Goal: Task Accomplishment & Management: Manage account settings

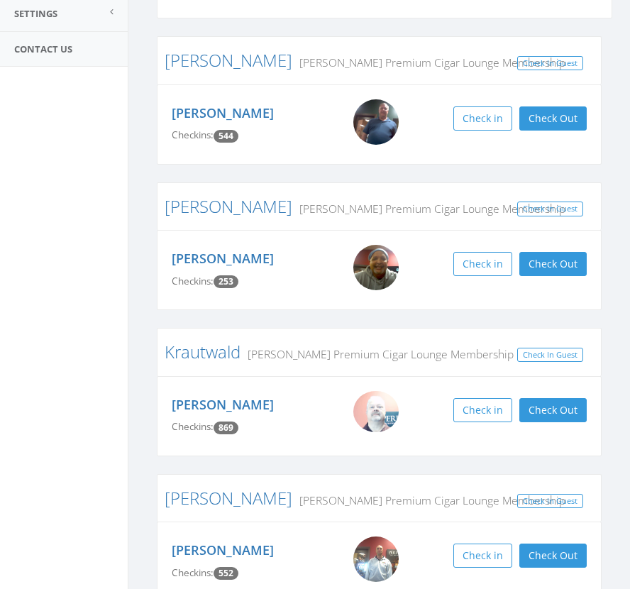
scroll to position [351, 0]
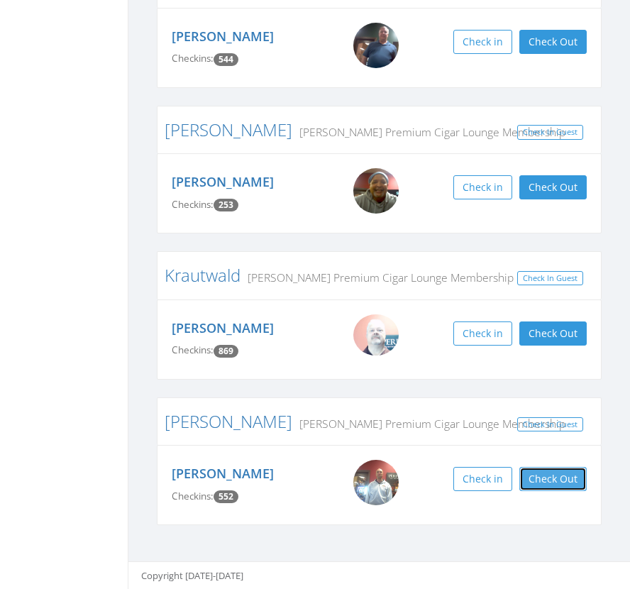
click at [556, 478] on button "Check Out" at bounding box center [552, 479] width 67 height 24
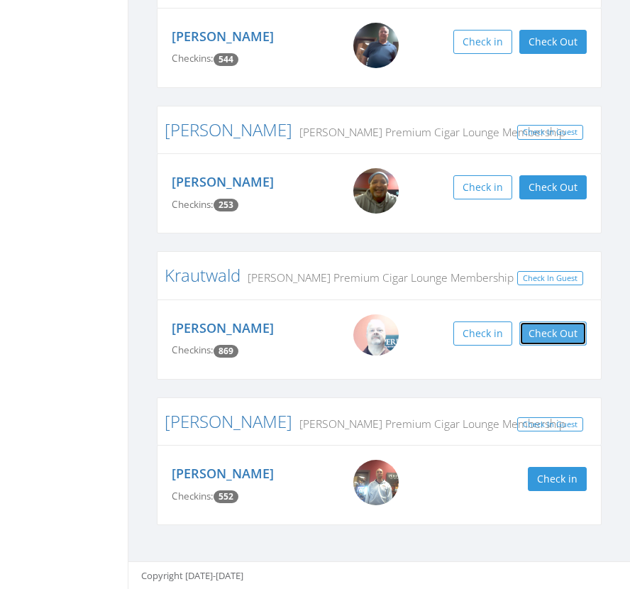
click at [569, 336] on button "Check Out" at bounding box center [552, 333] width 67 height 24
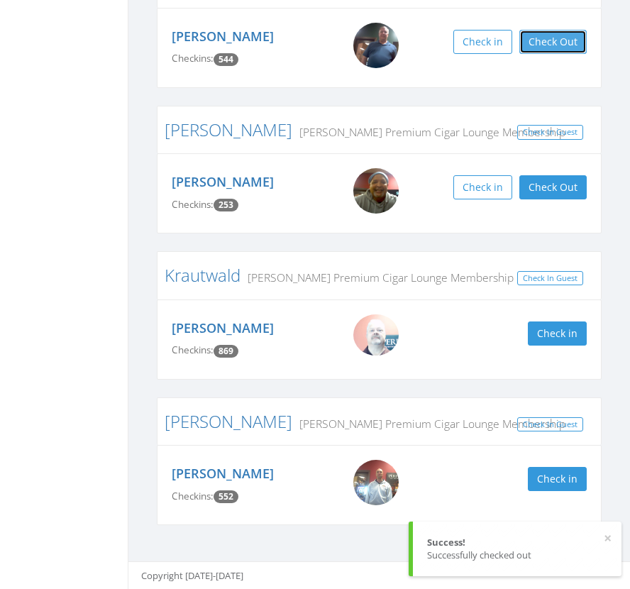
click at [561, 41] on button "Check Out" at bounding box center [552, 42] width 67 height 24
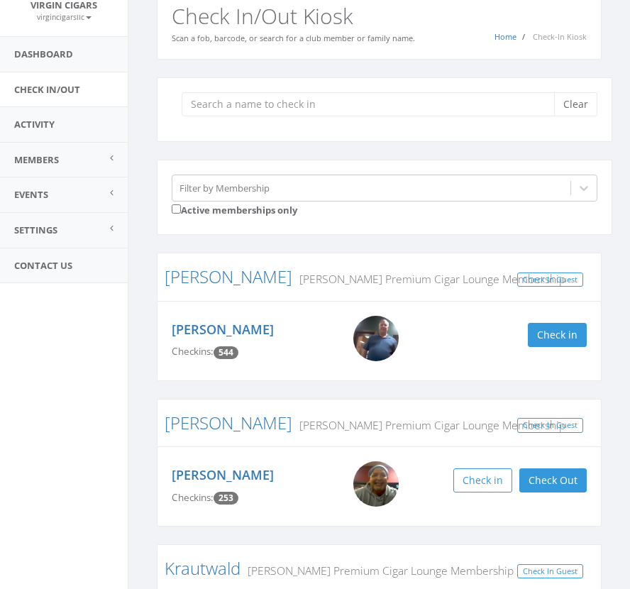
scroll to position [76, 0]
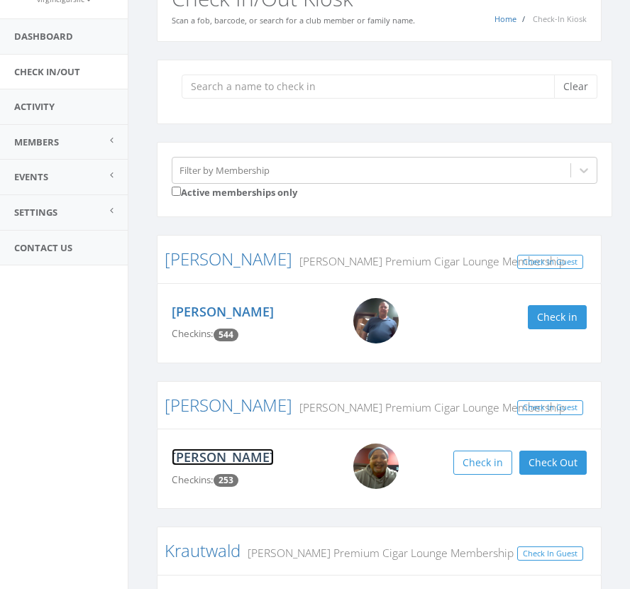
click at [231, 455] on link "[PERSON_NAME]" at bounding box center [223, 456] width 102 height 17
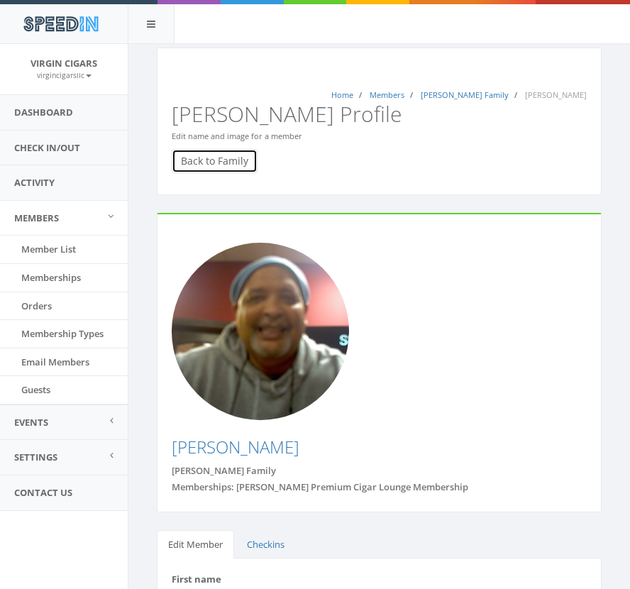
click at [219, 149] on link "Back to Family" at bounding box center [215, 161] width 86 height 24
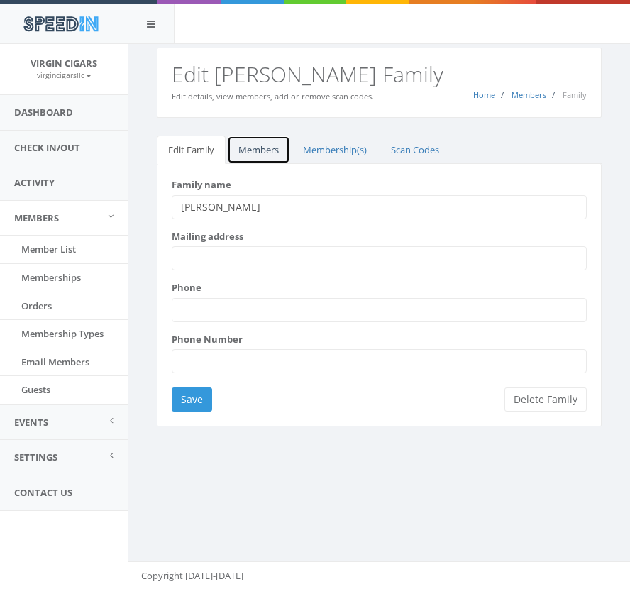
click at [250, 153] on link "Members" at bounding box center [258, 150] width 63 height 29
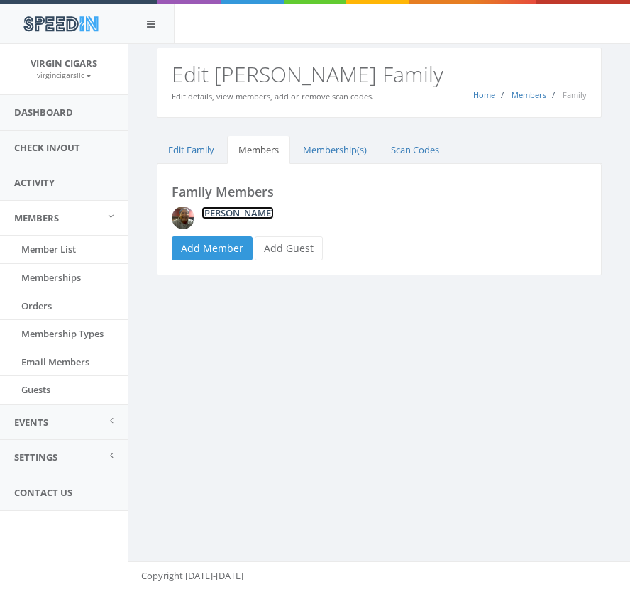
click at [238, 214] on link "Keith Johnson" at bounding box center [237, 212] width 72 height 13
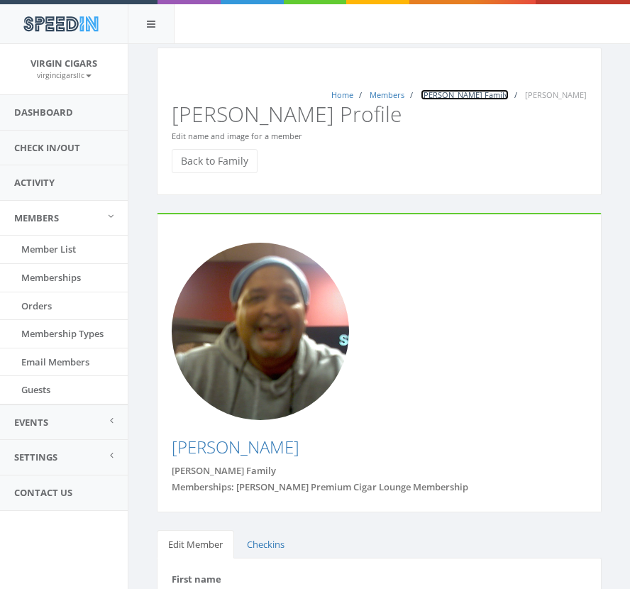
click at [509, 97] on link "Johnson Family" at bounding box center [465, 94] width 88 height 11
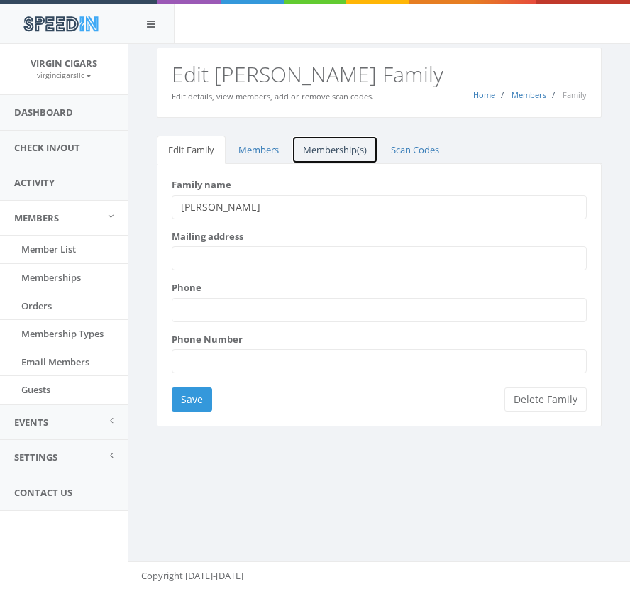
click at [360, 152] on link "Membership(s)" at bounding box center [335, 150] width 87 height 29
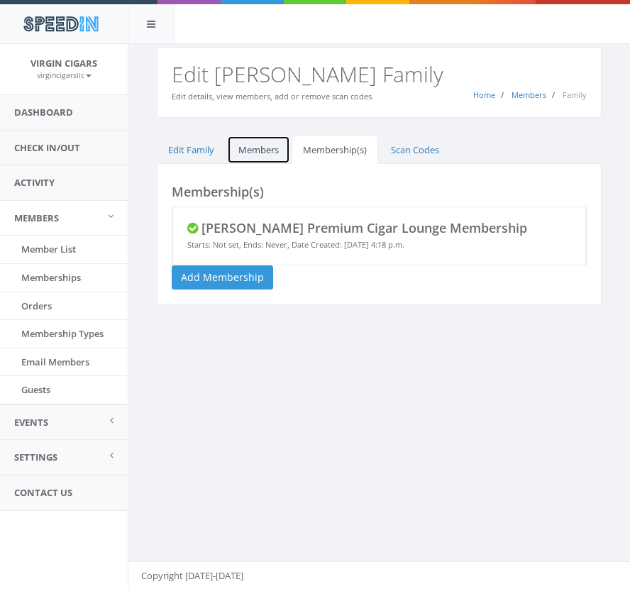
click at [245, 155] on link "Members" at bounding box center [258, 150] width 63 height 29
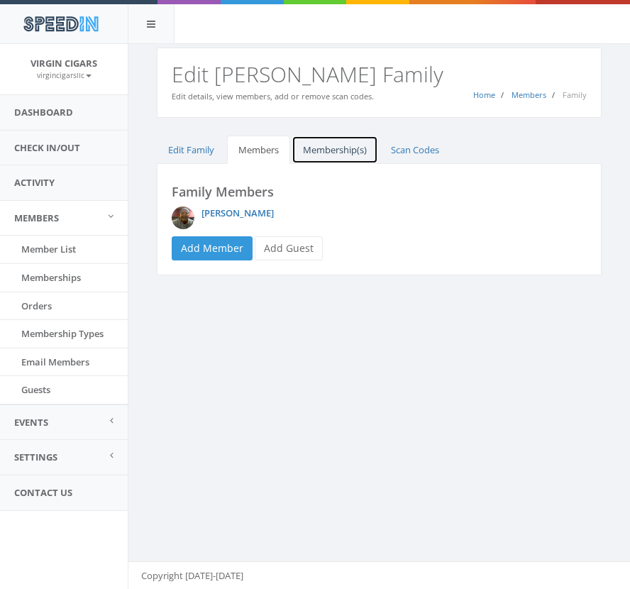
click at [333, 148] on link "Membership(s)" at bounding box center [335, 150] width 87 height 29
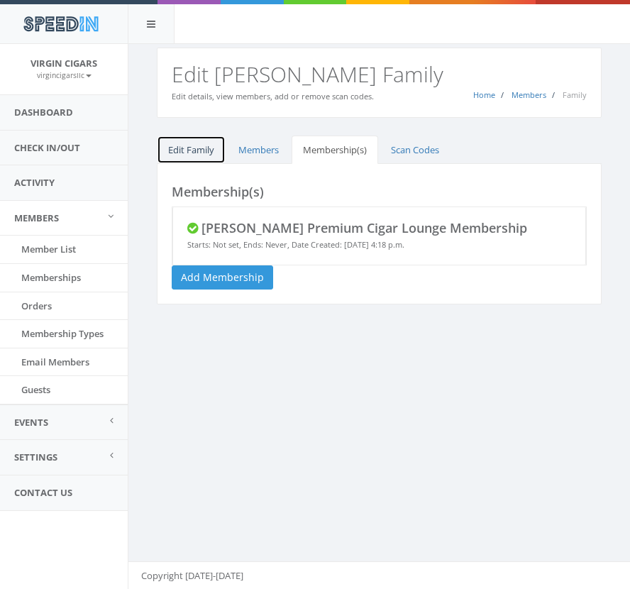
click at [184, 153] on link "Edit Family" at bounding box center [191, 150] width 69 height 29
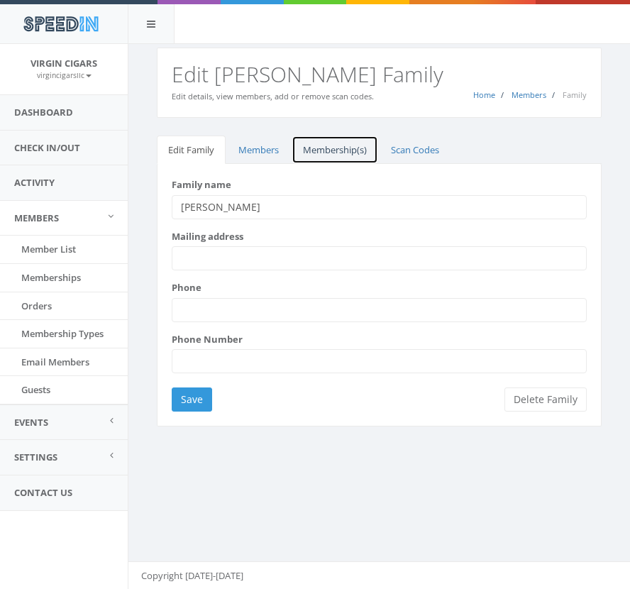
click at [332, 148] on link "Membership(s)" at bounding box center [335, 150] width 87 height 29
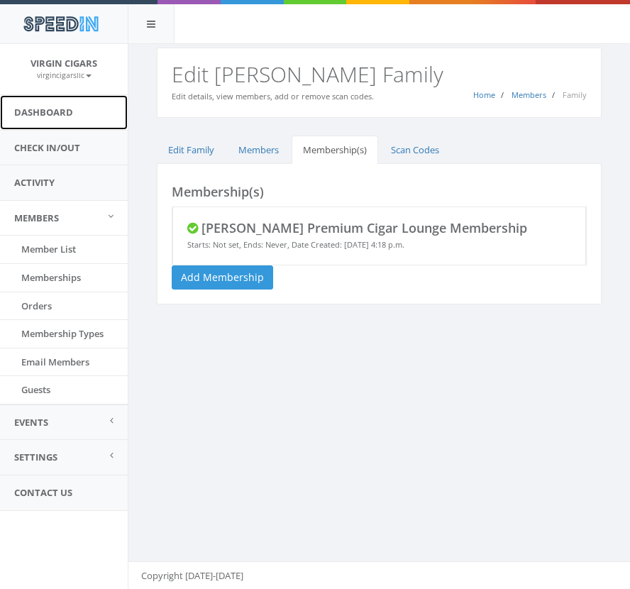
click at [75, 114] on link "Dashboard" at bounding box center [64, 112] width 128 height 35
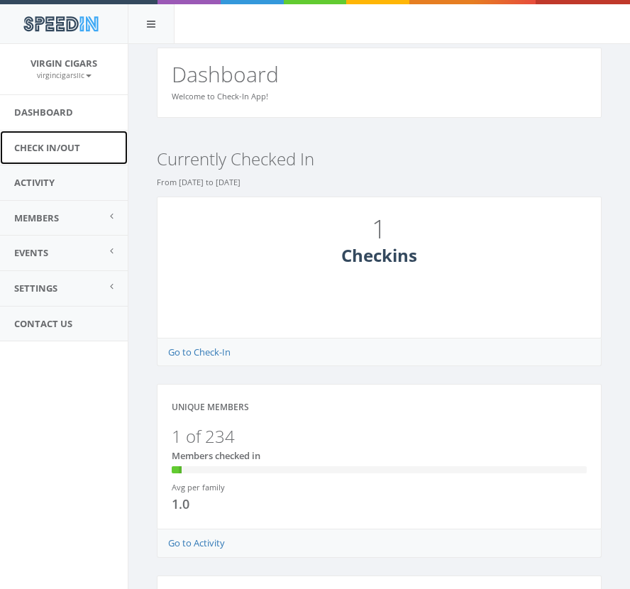
click at [43, 150] on link "Check In/Out" at bounding box center [64, 148] width 128 height 35
